Goal: Task Accomplishment & Management: Use online tool/utility

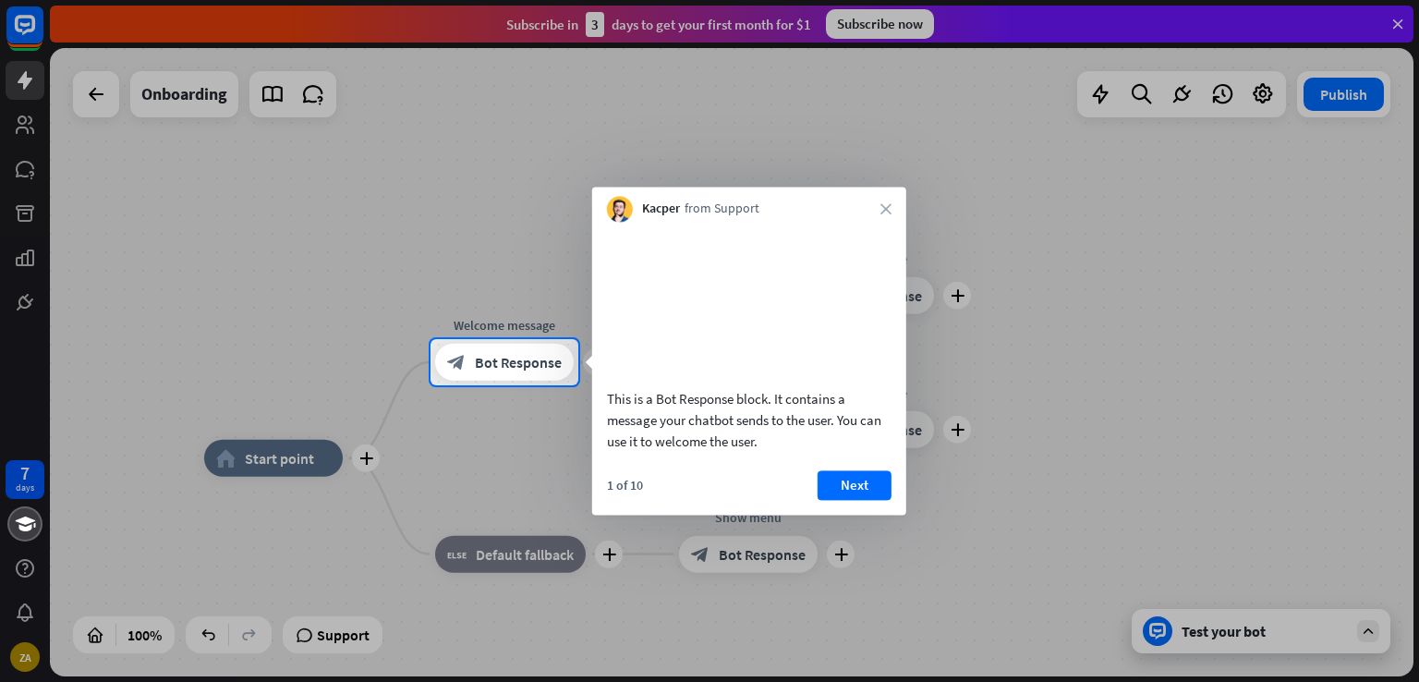
drag, startPoint x: 763, startPoint y: 465, endPoint x: 731, endPoint y: 459, distance: 32.8
click at [731, 452] on div "This is a Bot Response block. It contains a message your chatbot sends to the u…" at bounding box center [749, 420] width 285 height 64
drag, startPoint x: 731, startPoint y: 459, endPoint x: 759, endPoint y: 463, distance: 28.9
click at [759, 452] on div "This is a Bot Response block. It contains a message your chatbot sends to the u…" at bounding box center [749, 420] width 285 height 64
click at [857, 500] on button "Next" at bounding box center [855, 485] width 74 height 30
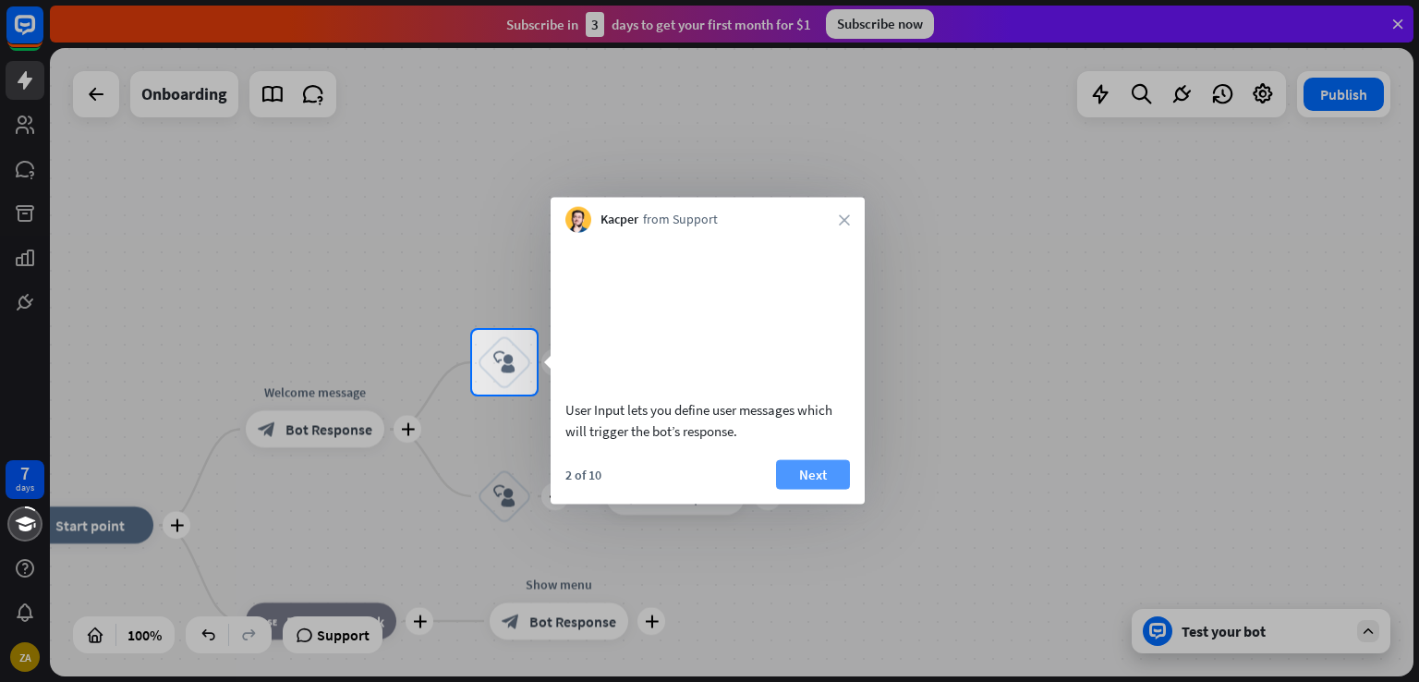
click at [824, 489] on button "Next" at bounding box center [813, 474] width 74 height 30
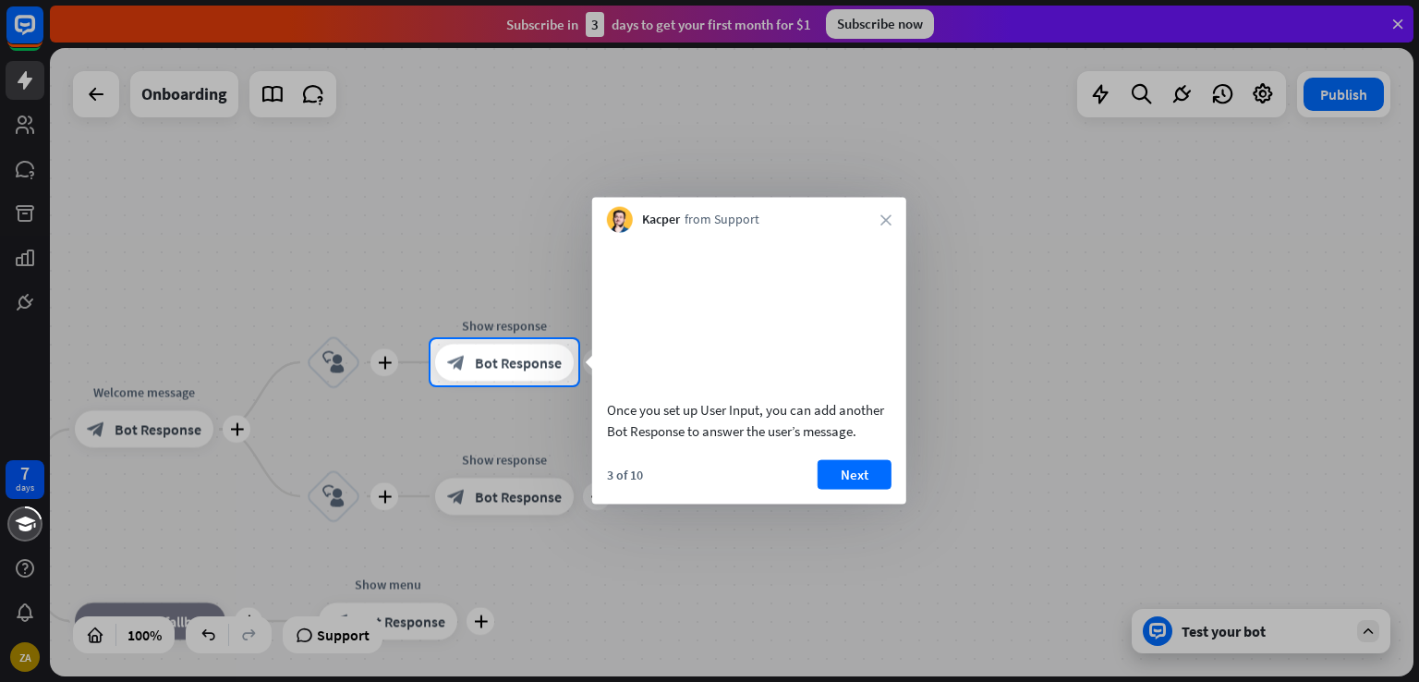
click at [824, 489] on button "Next" at bounding box center [855, 474] width 74 height 30
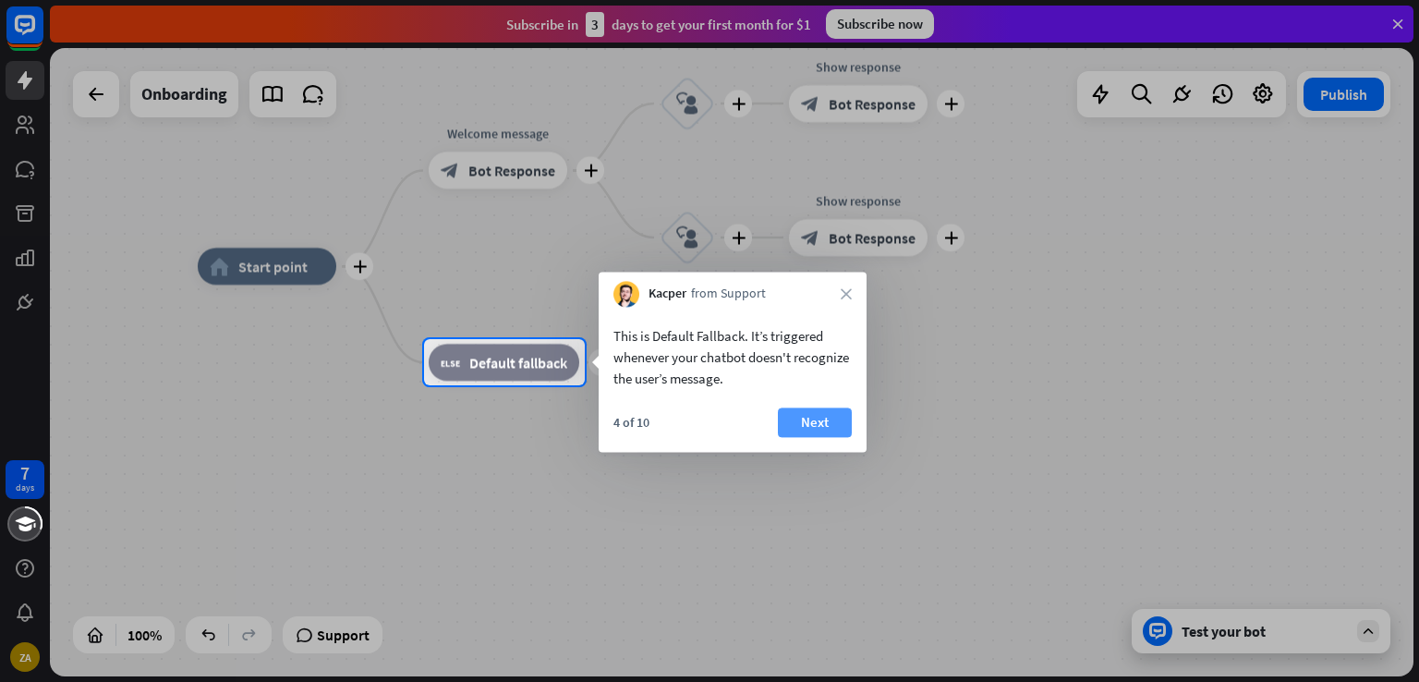
click at [803, 418] on button "Next" at bounding box center [815, 422] width 74 height 30
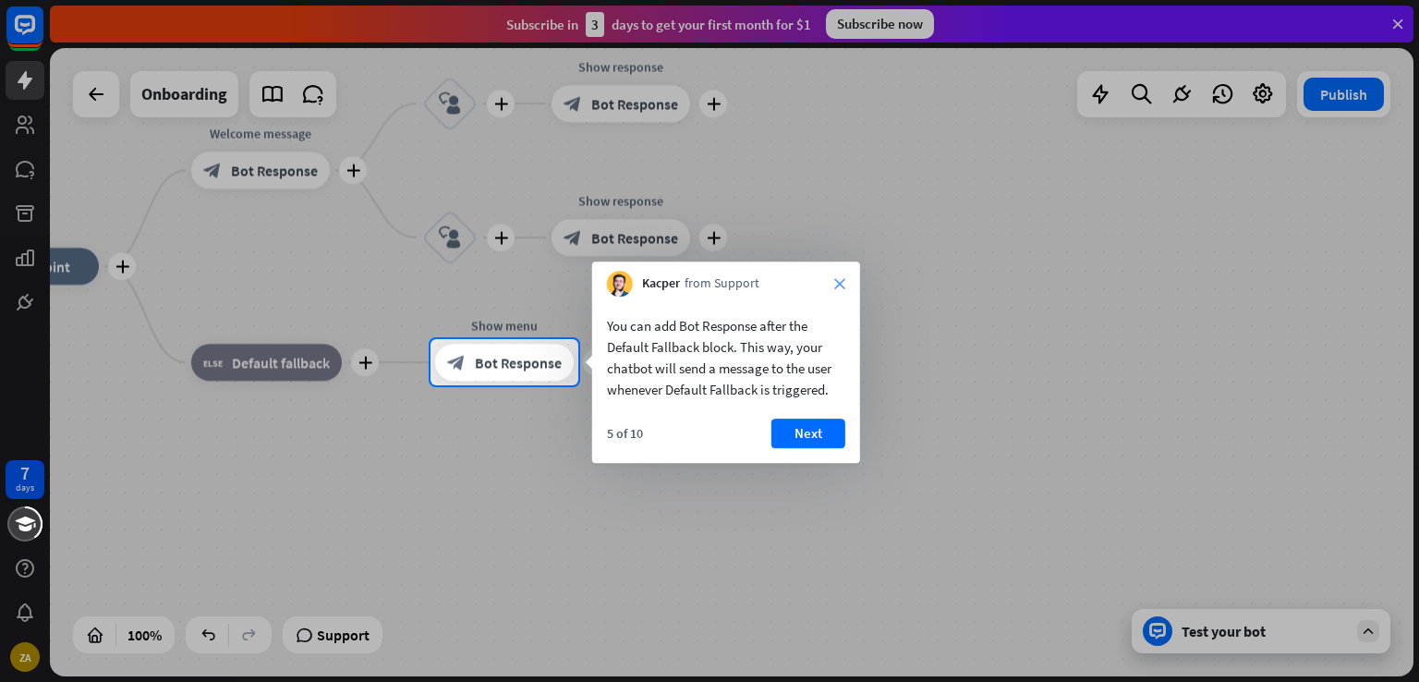
click at [838, 288] on icon "close" at bounding box center [839, 283] width 11 height 11
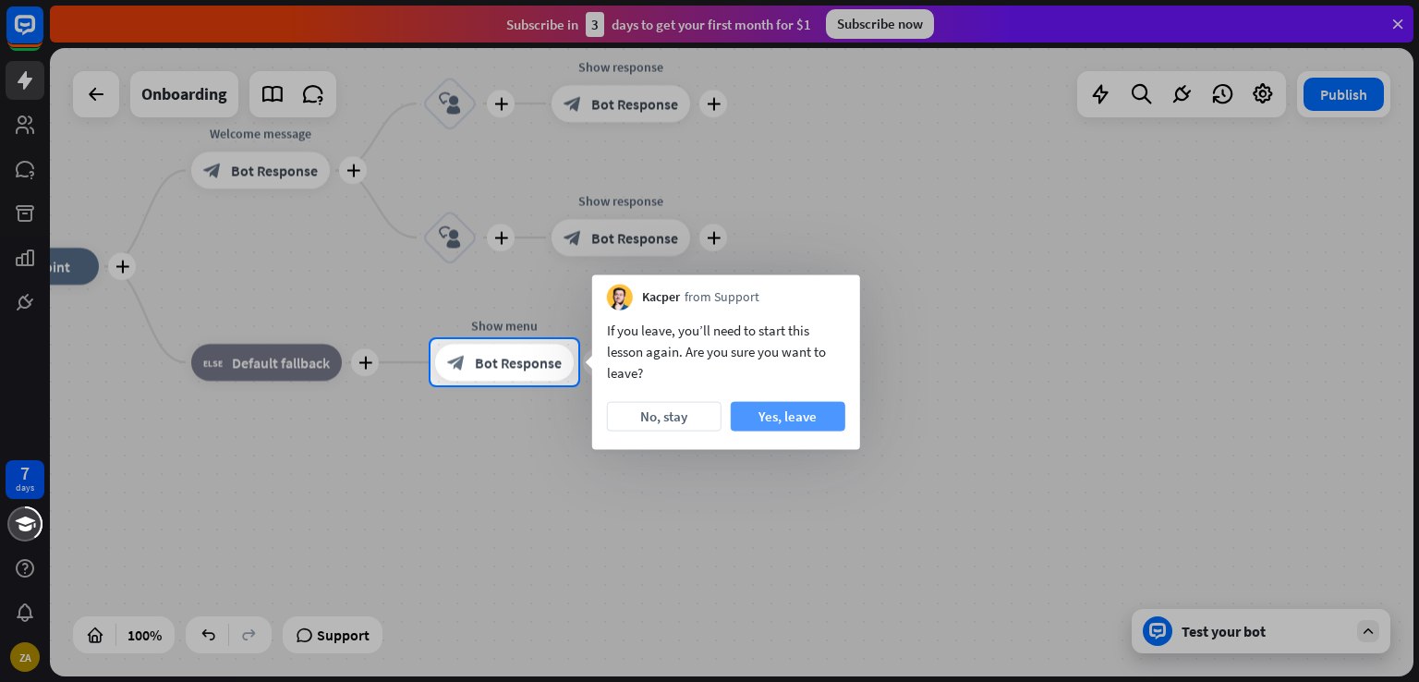
click at [756, 422] on button "Yes, leave" at bounding box center [788, 417] width 115 height 30
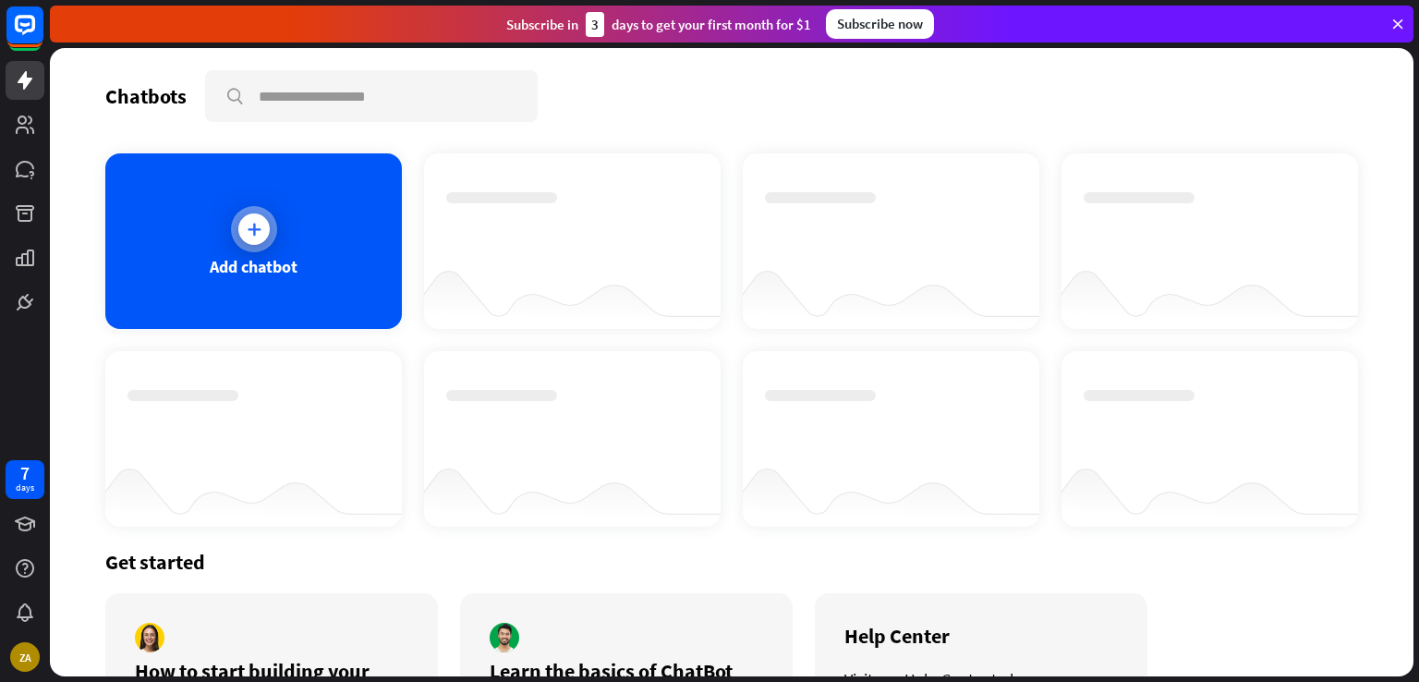
click at [256, 225] on icon at bounding box center [254, 229] width 18 height 18
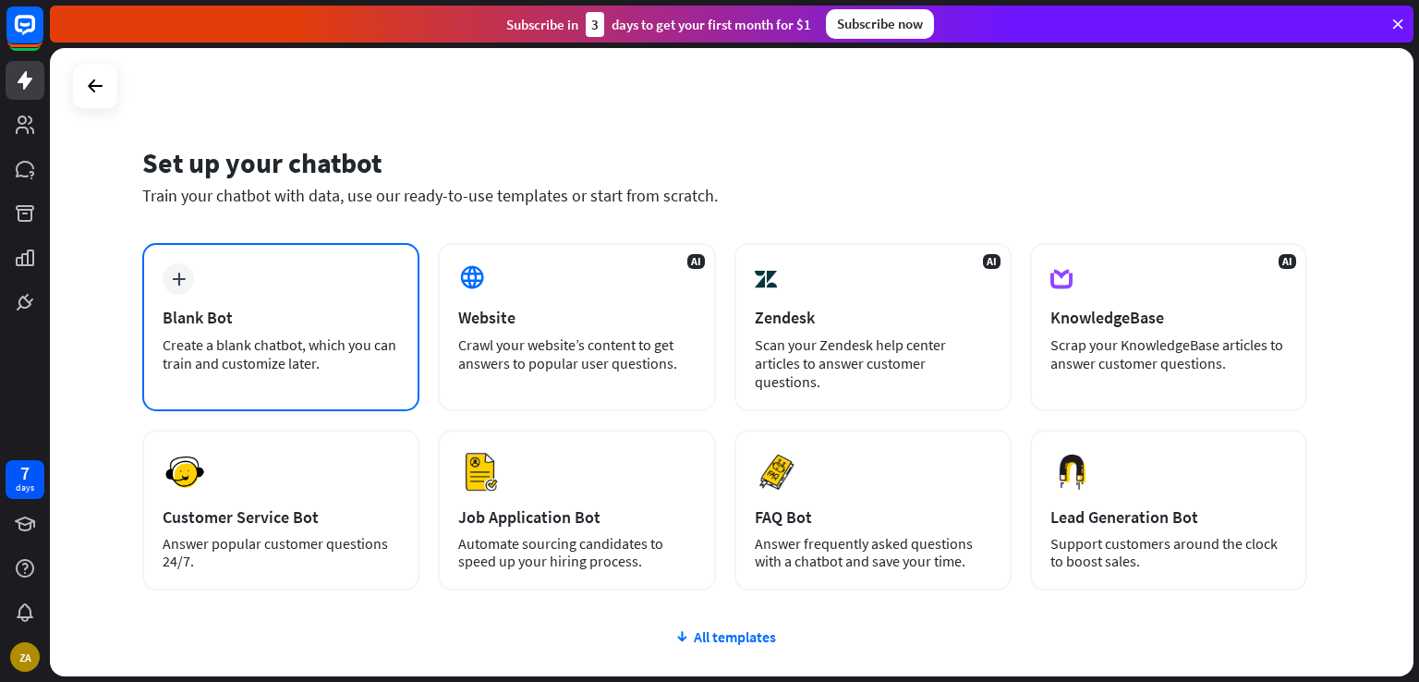
click at [175, 273] on icon "plus" at bounding box center [179, 279] width 14 height 13
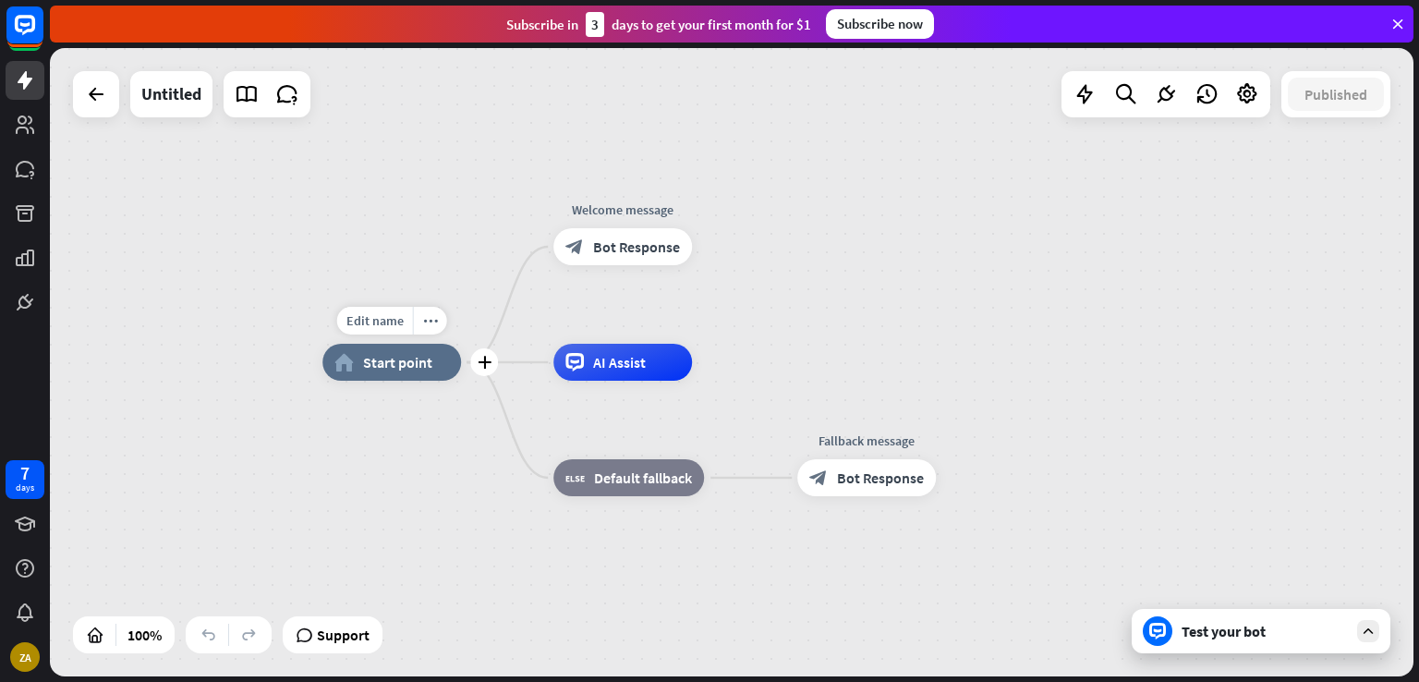
click at [411, 376] on div "home_2 Start point" at bounding box center [391, 362] width 139 height 37
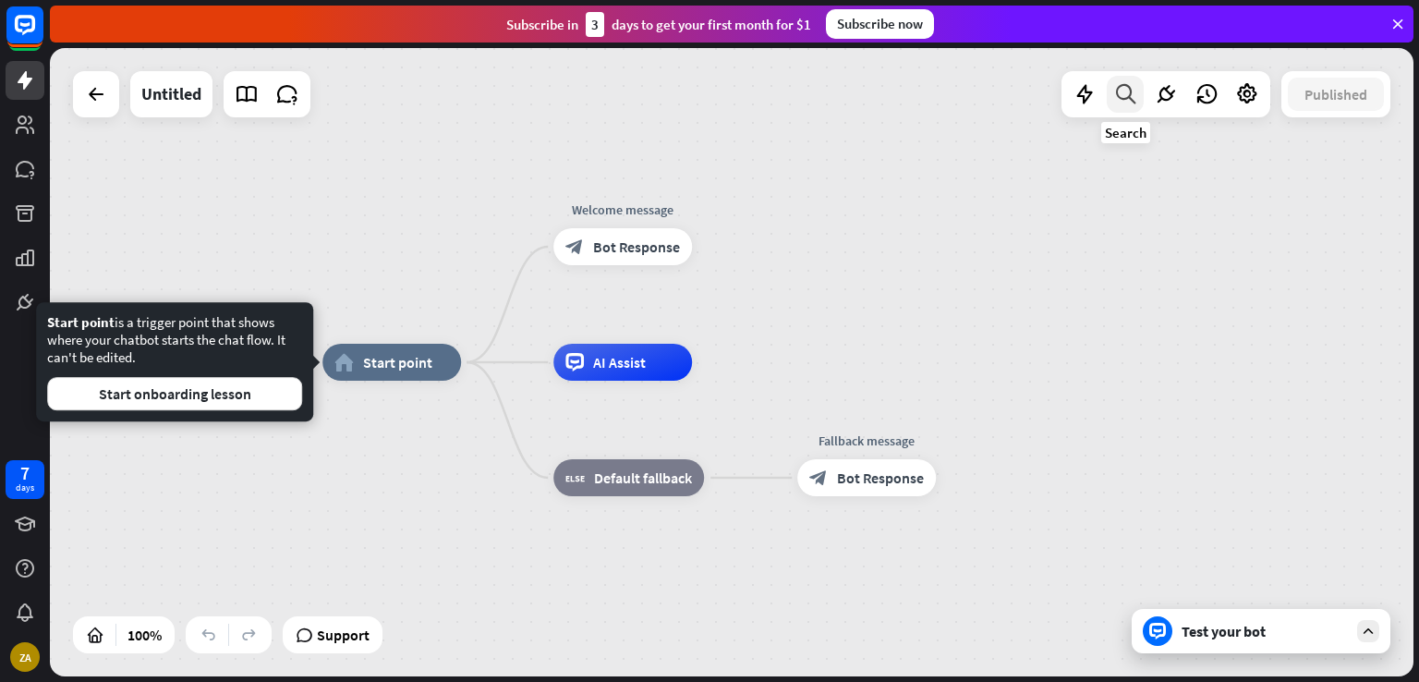
click at [1126, 100] on icon at bounding box center [1125, 94] width 25 height 24
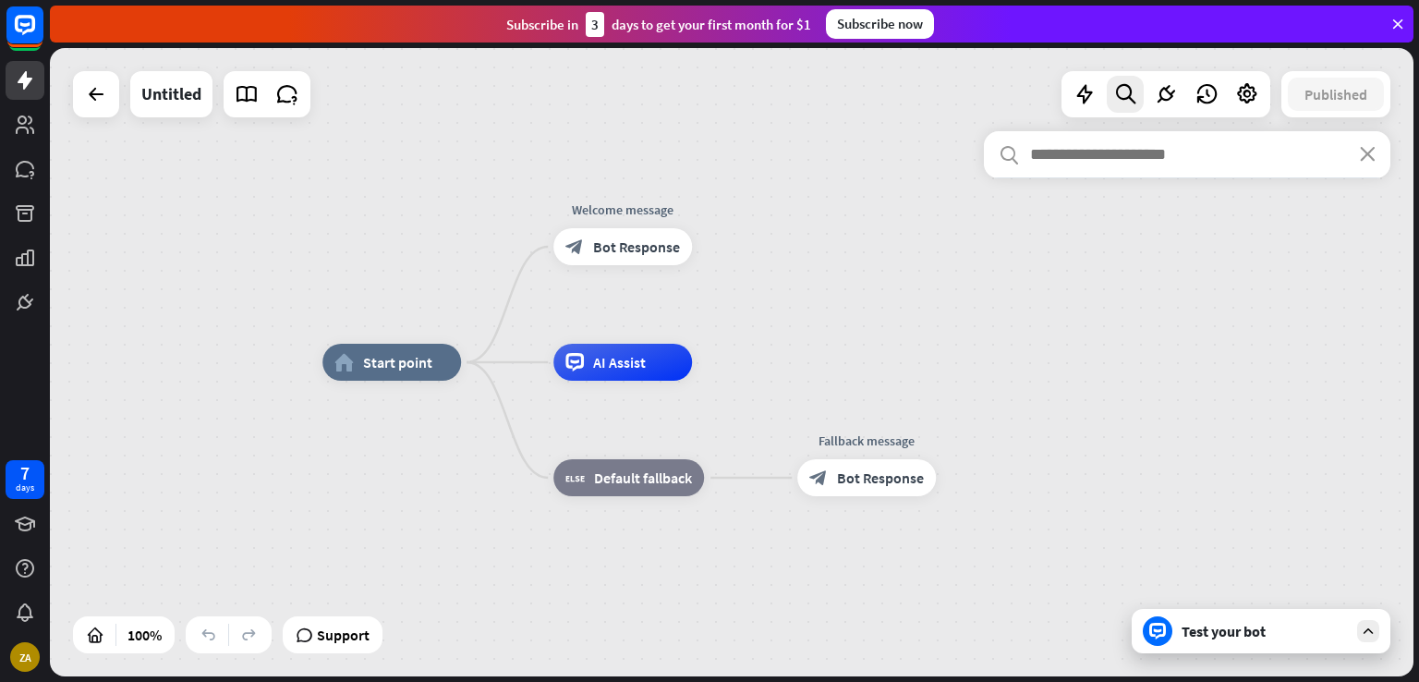
click at [1087, 152] on input "text" at bounding box center [1187, 154] width 407 height 46
